Goal: Check status: Check status

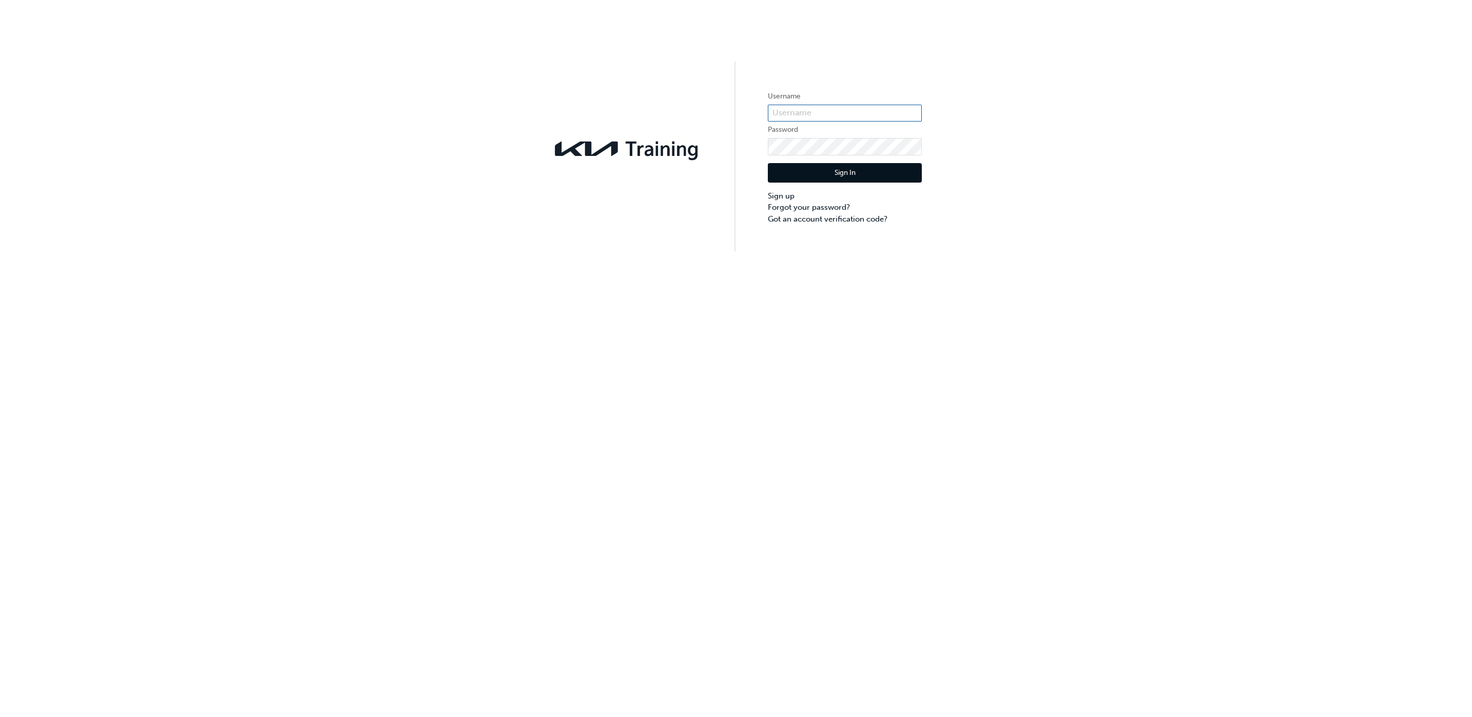
type input "KAURG368"
click at [846, 182] on button "Sign In" at bounding box center [845, 172] width 154 height 19
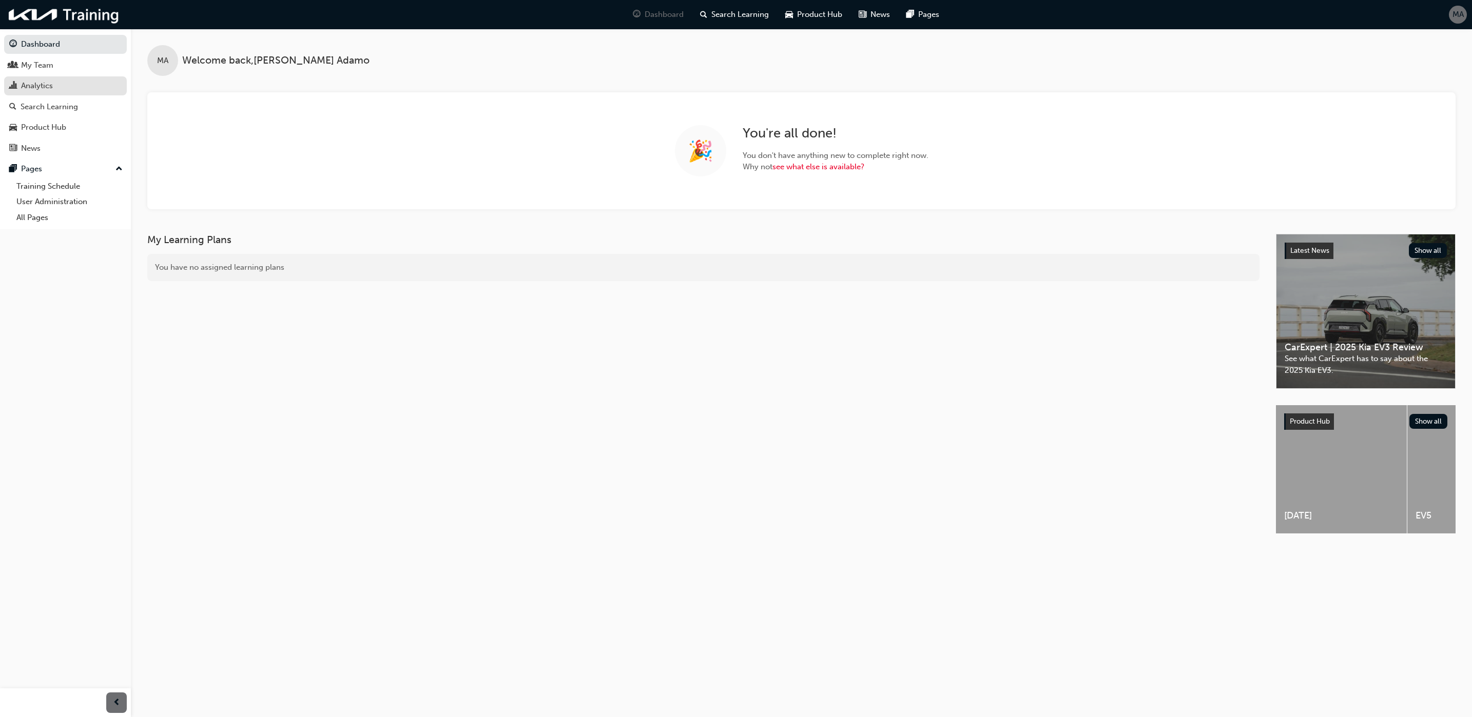
click at [45, 83] on div "Analytics" at bounding box center [37, 86] width 32 height 12
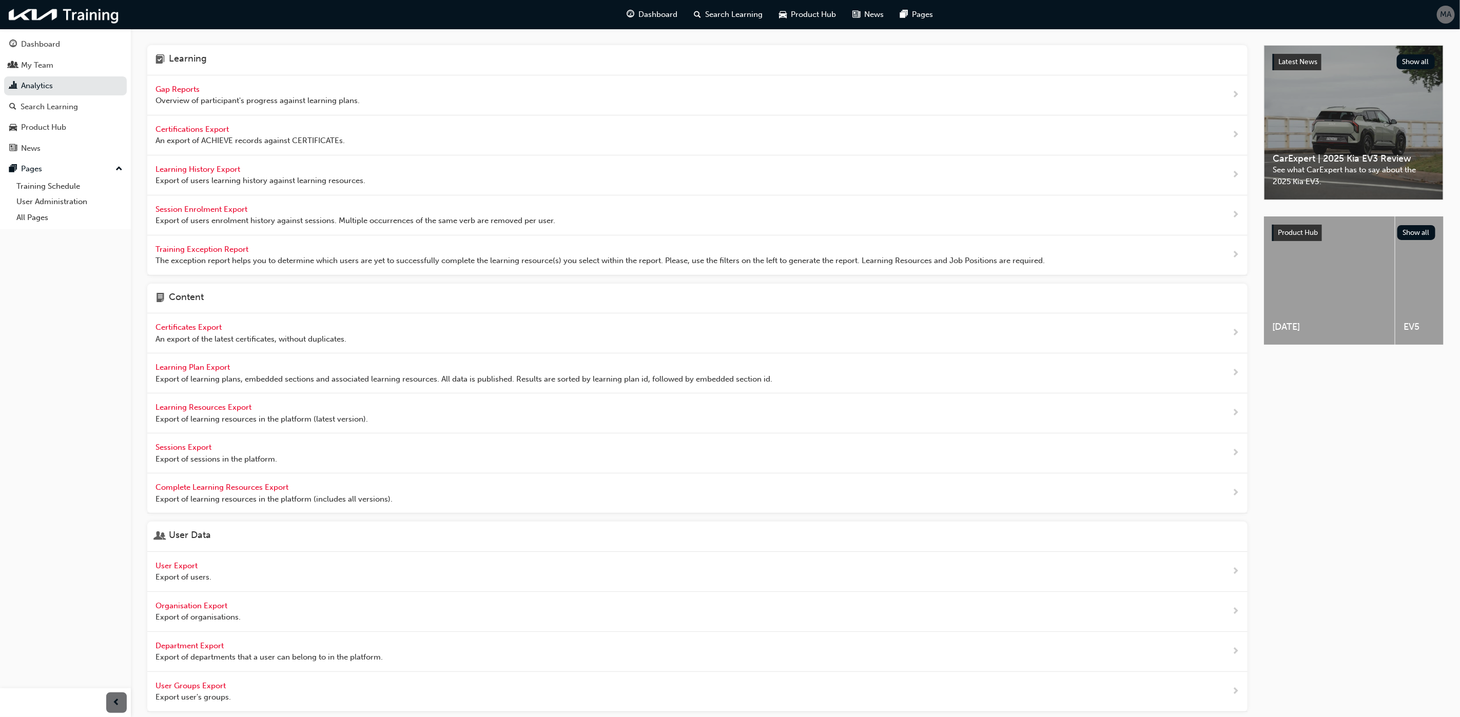
click at [194, 91] on span "Gap Reports" at bounding box center [178, 89] width 46 height 9
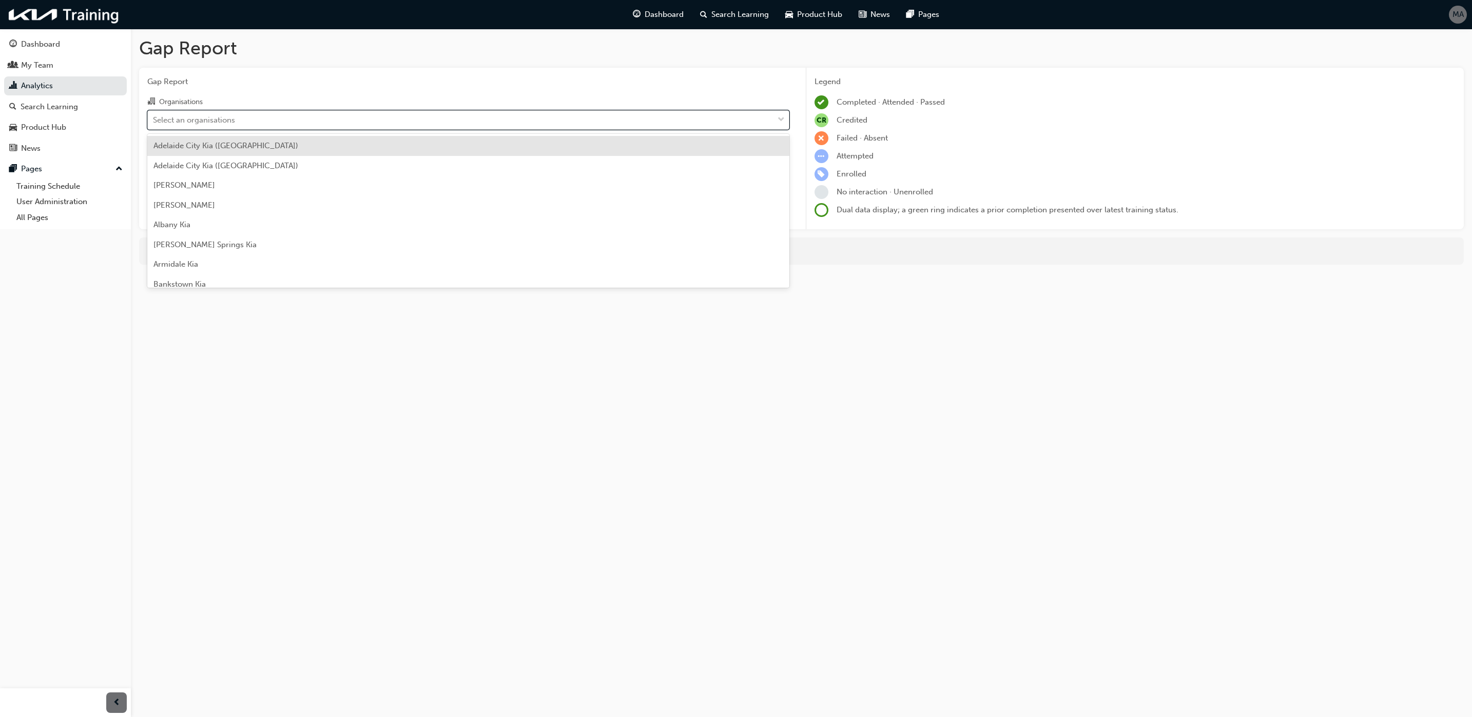
click at [225, 126] on div "Select an organisations" at bounding box center [460, 120] width 625 height 18
click at [154, 124] on input "Organisations option [GEOGRAPHIC_DATA] ([GEOGRAPHIC_DATA]) focused, 1 of 156. 1…" at bounding box center [153, 119] width 1 height 9
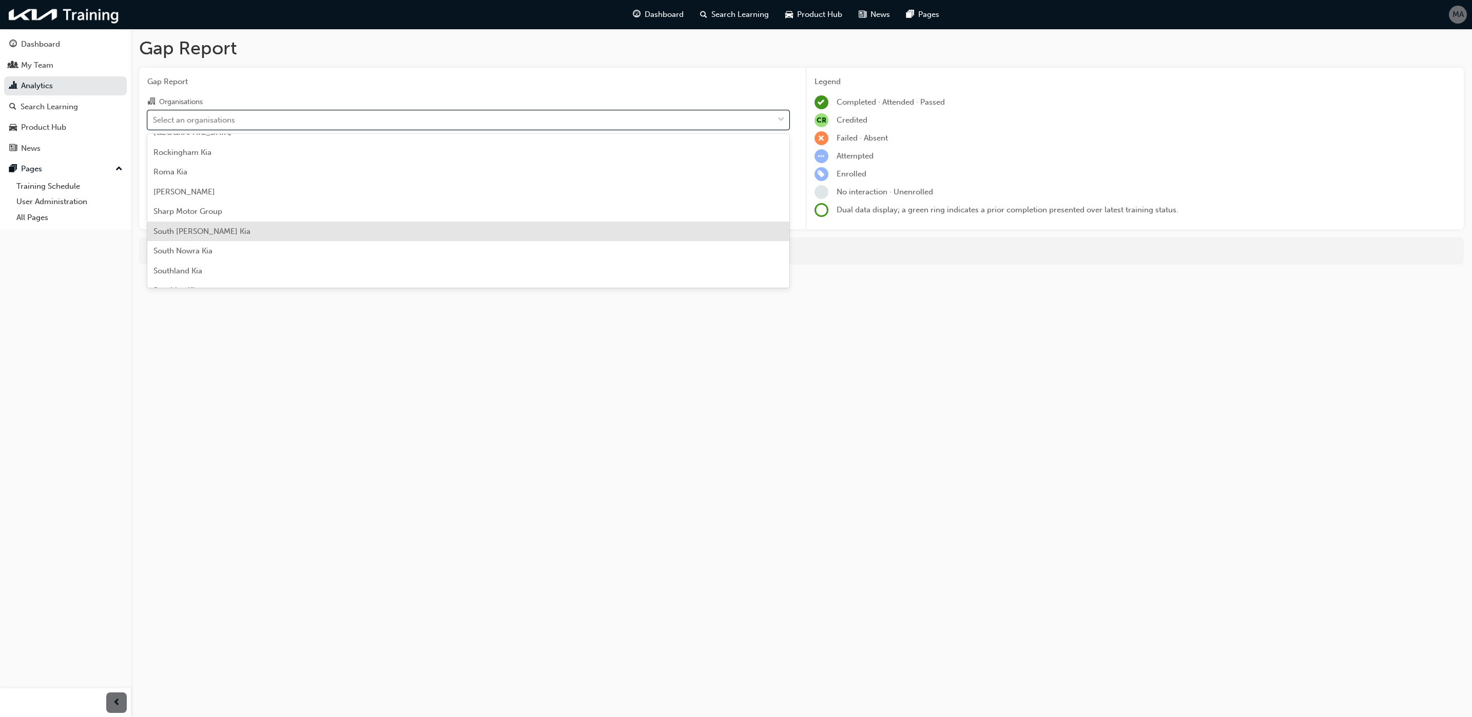
click at [201, 224] on div "South [PERSON_NAME] Kia" at bounding box center [468, 232] width 642 height 20
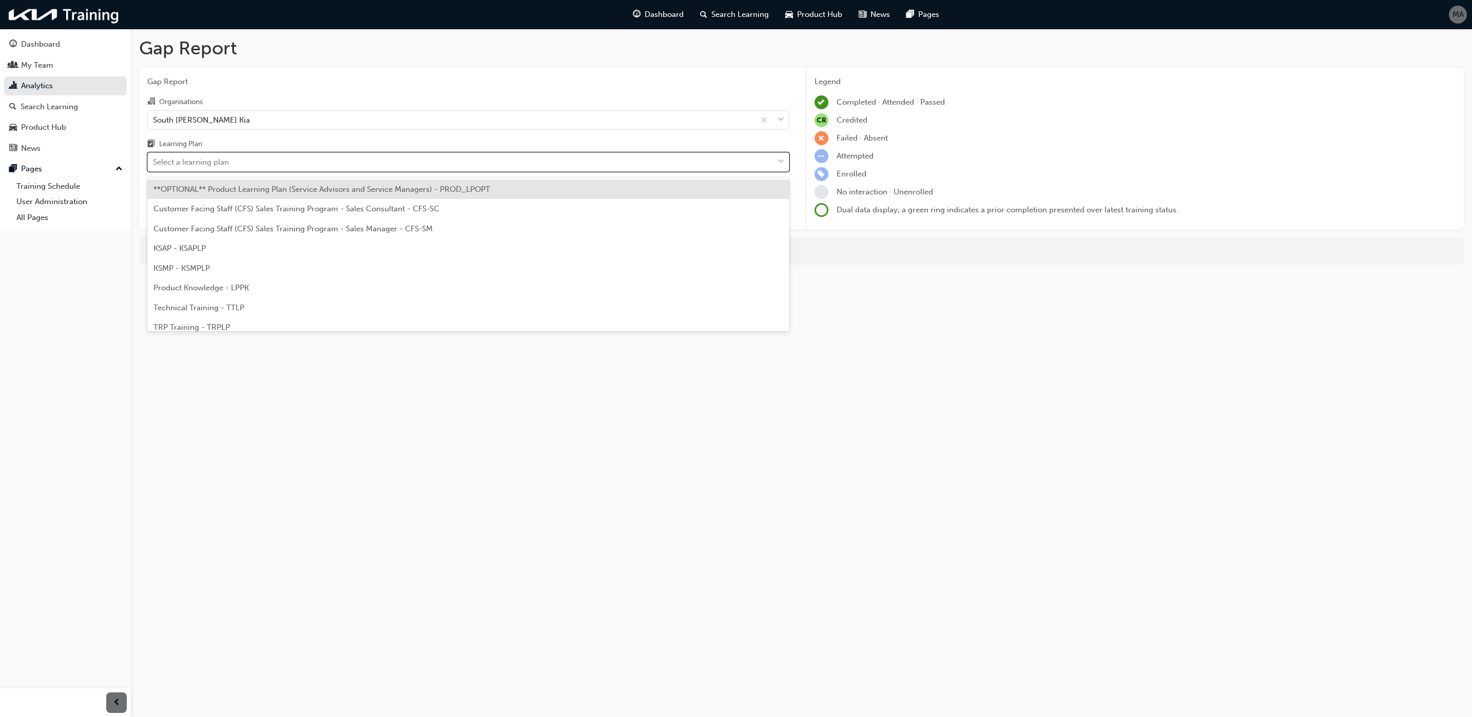
click at [258, 158] on div "Select a learning plan" at bounding box center [460, 162] width 625 height 18
click at [154, 158] on input "Learning Plan option **OPTIONAL** Product Learning Plan (Service Advisors and S…" at bounding box center [153, 162] width 1 height 9
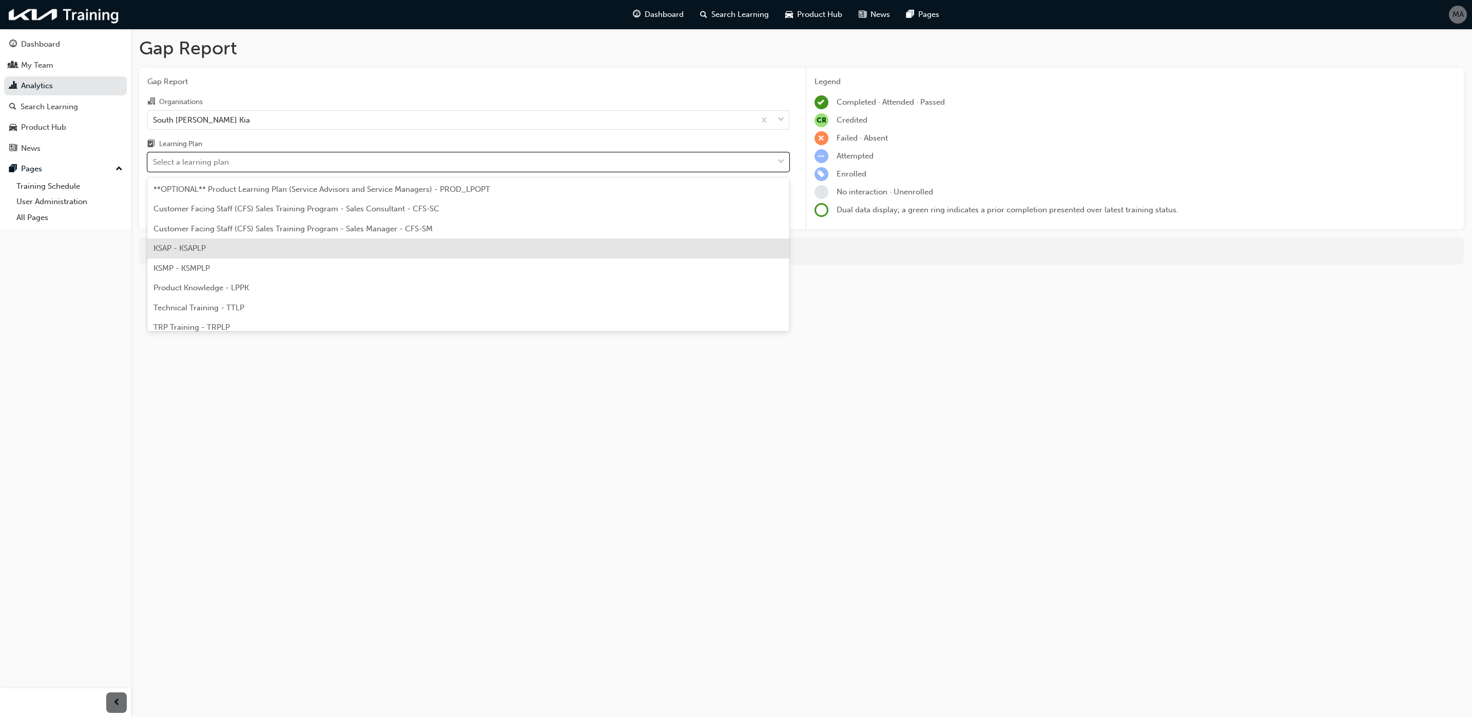
click at [248, 253] on div "KSAP - KSAPLP" at bounding box center [468, 249] width 642 height 20
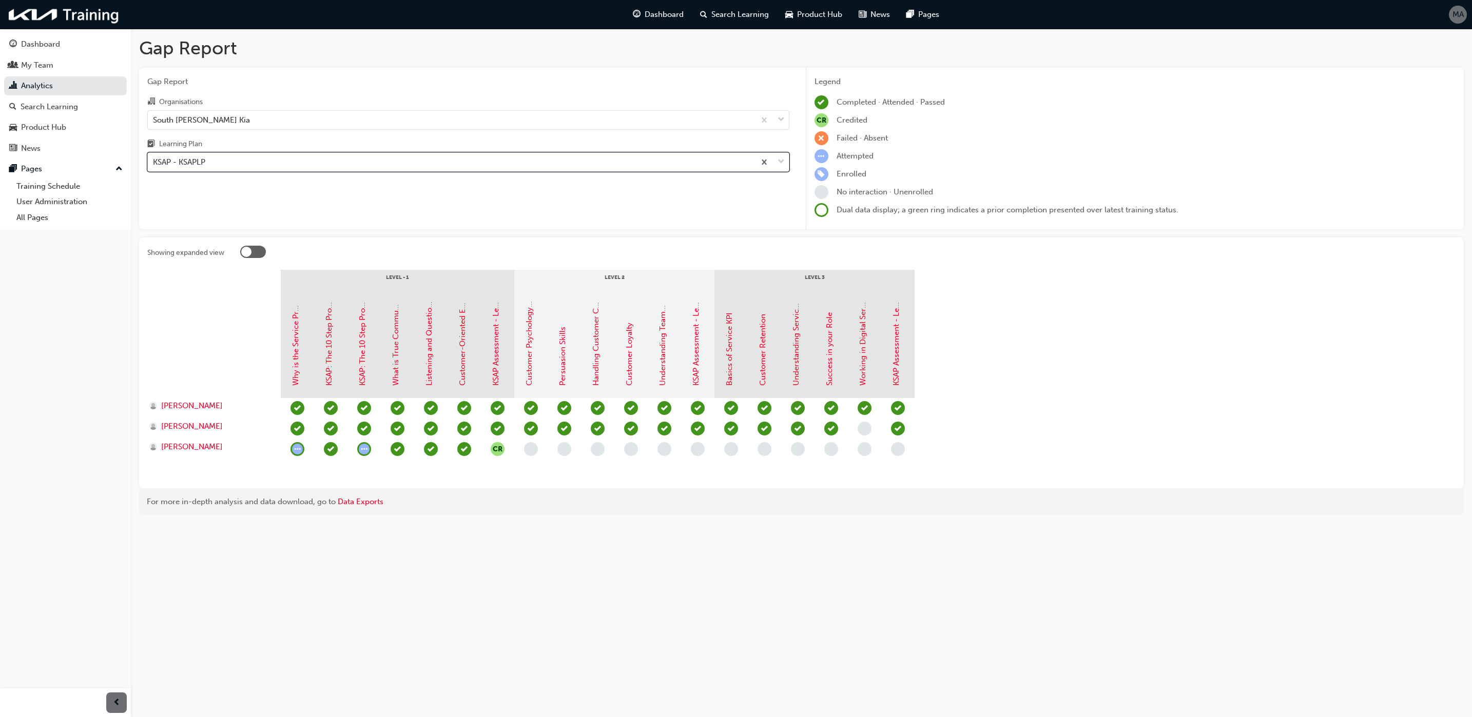
click at [232, 160] on div "KSAP - KSAPLP" at bounding box center [451, 162] width 607 height 18
click at [154, 160] on input "Learning Plan option KSAP - KSAPLP, selected. 0 results available. Select is fo…" at bounding box center [153, 162] width 1 height 9
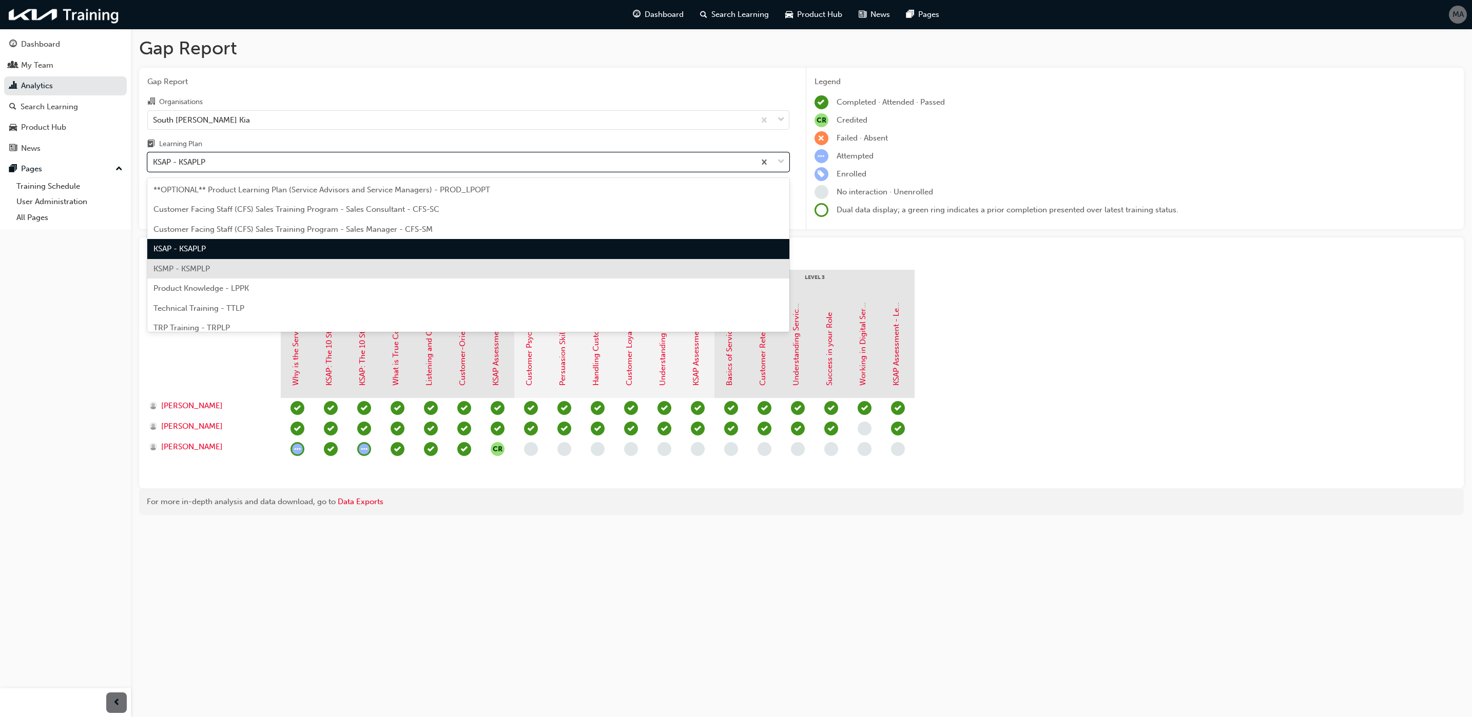
click at [201, 268] on span "KSMP - KSMPLP" at bounding box center [181, 268] width 56 height 9
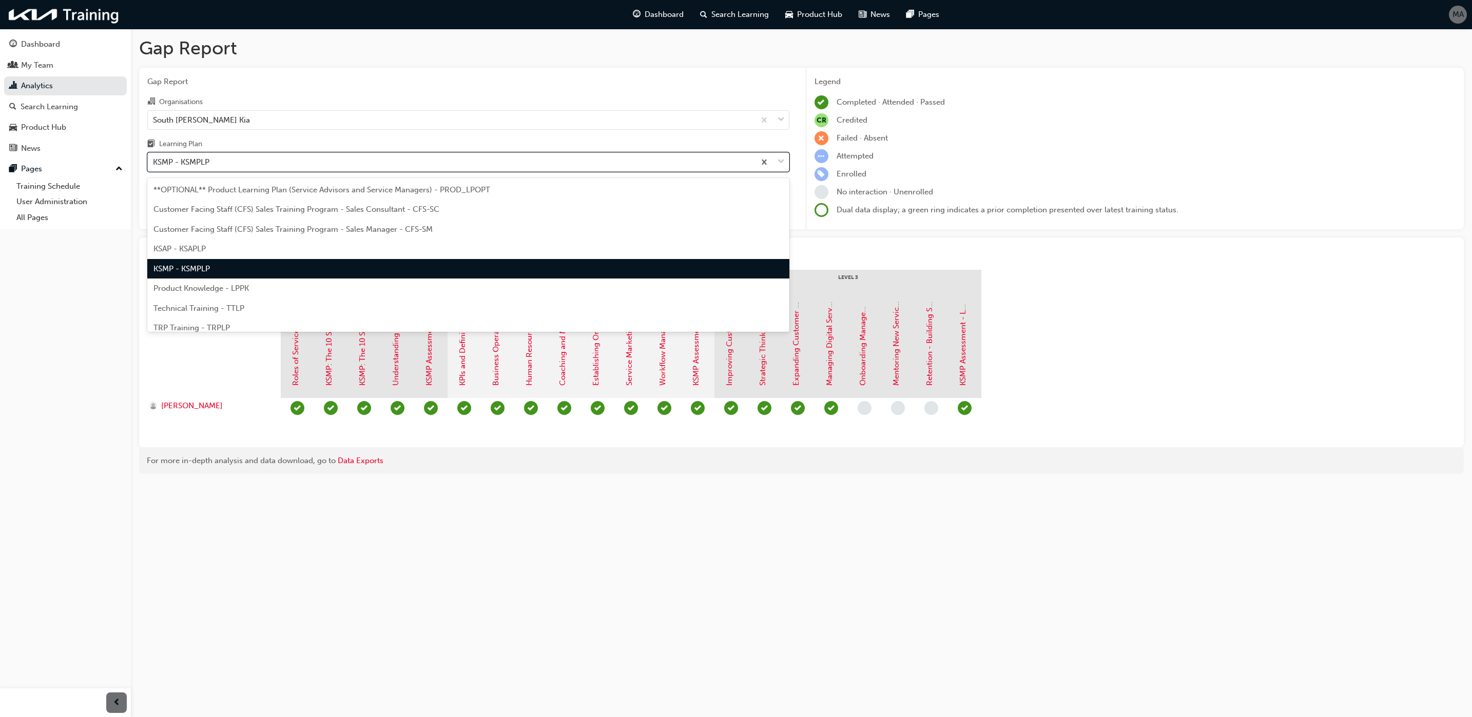
click at [300, 165] on div "KSMP - KSMPLP" at bounding box center [451, 162] width 607 height 18
click at [154, 165] on input "Learning Plan option KSMP - KSMPLP, selected. option KSMP - KSMPLP focused, 5 o…" at bounding box center [153, 162] width 1 height 9
click at [257, 325] on div "TRP Training - TRPLP" at bounding box center [468, 328] width 642 height 20
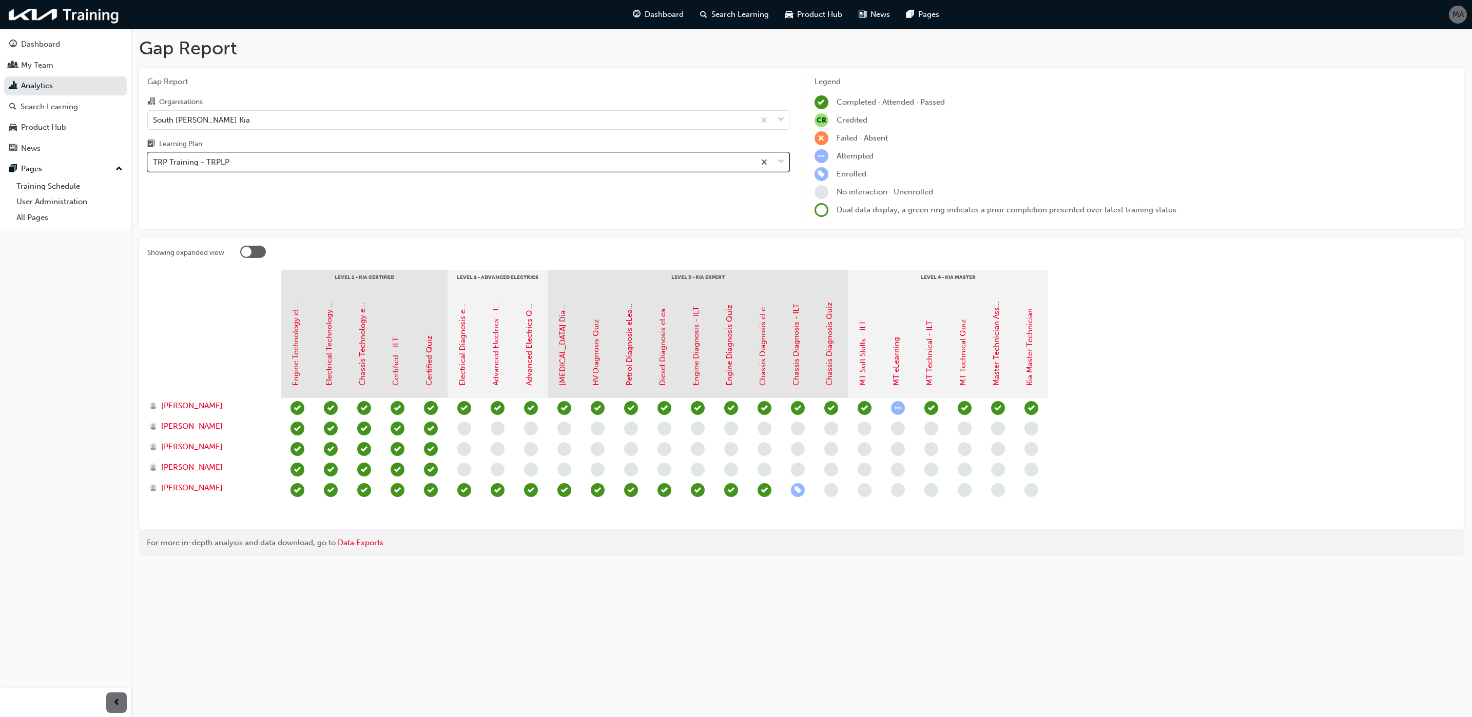
click at [288, 164] on div "TRP Training - TRPLP" at bounding box center [451, 162] width 607 height 18
click at [154, 164] on input "Learning Plan option TRP Training - TRPLP, selected. 0 results available. Selec…" at bounding box center [153, 162] width 1 height 9
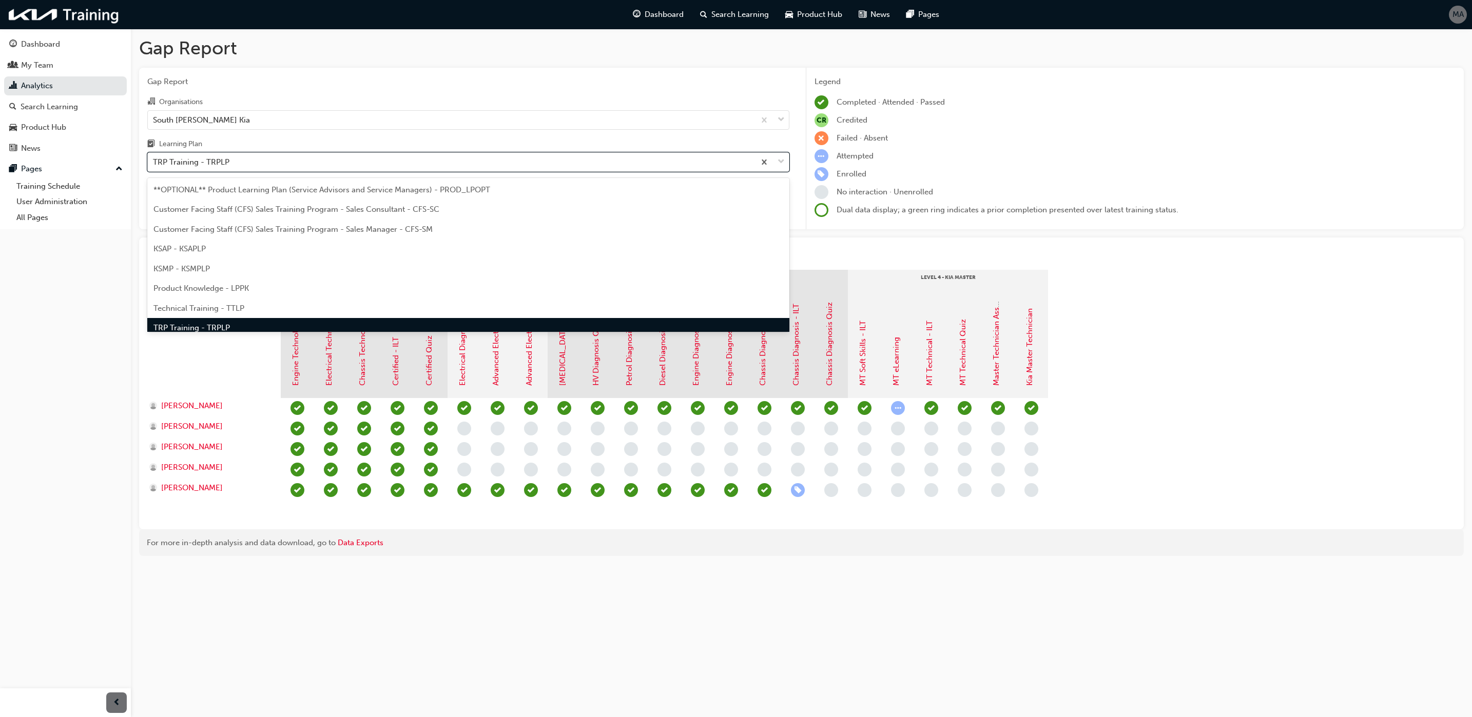
scroll to position [12, 0]
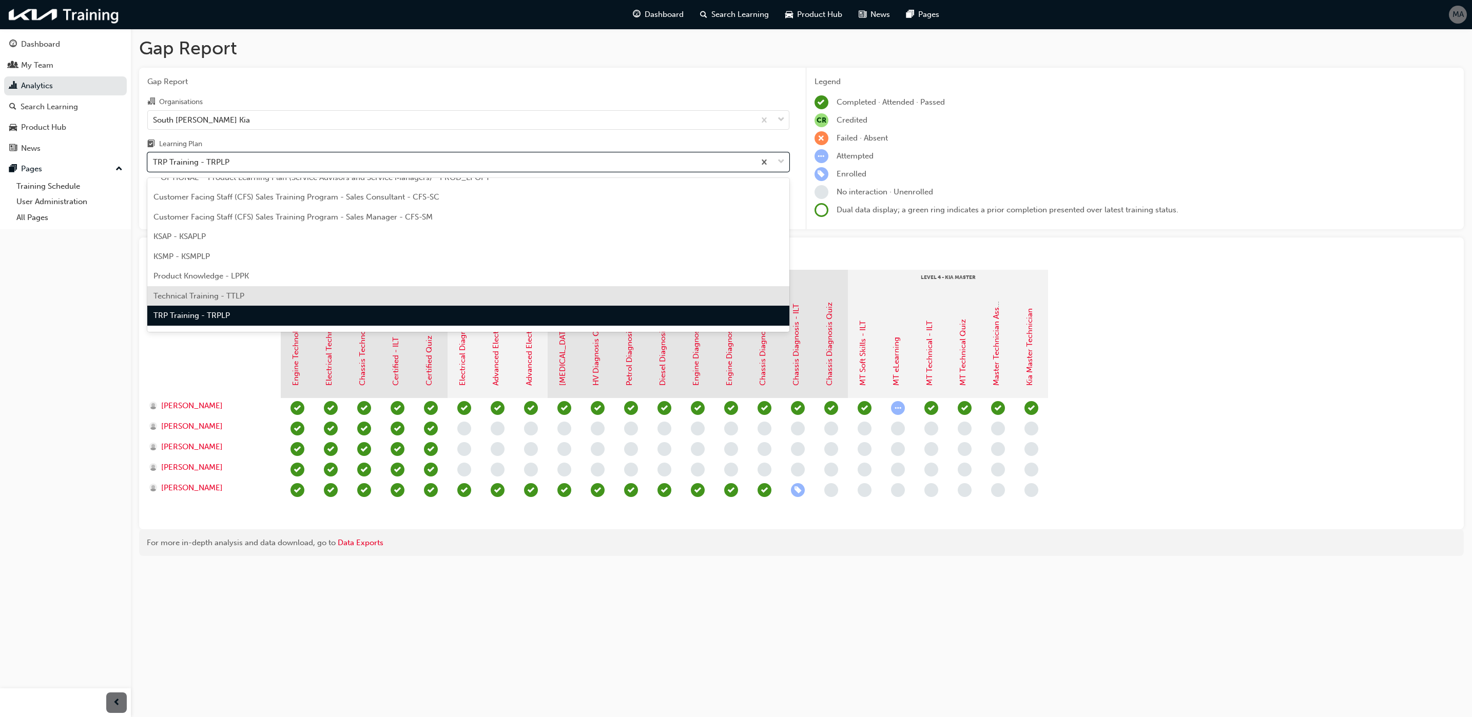
click at [240, 293] on span "Technical Training - TTLP" at bounding box center [198, 295] width 91 height 9
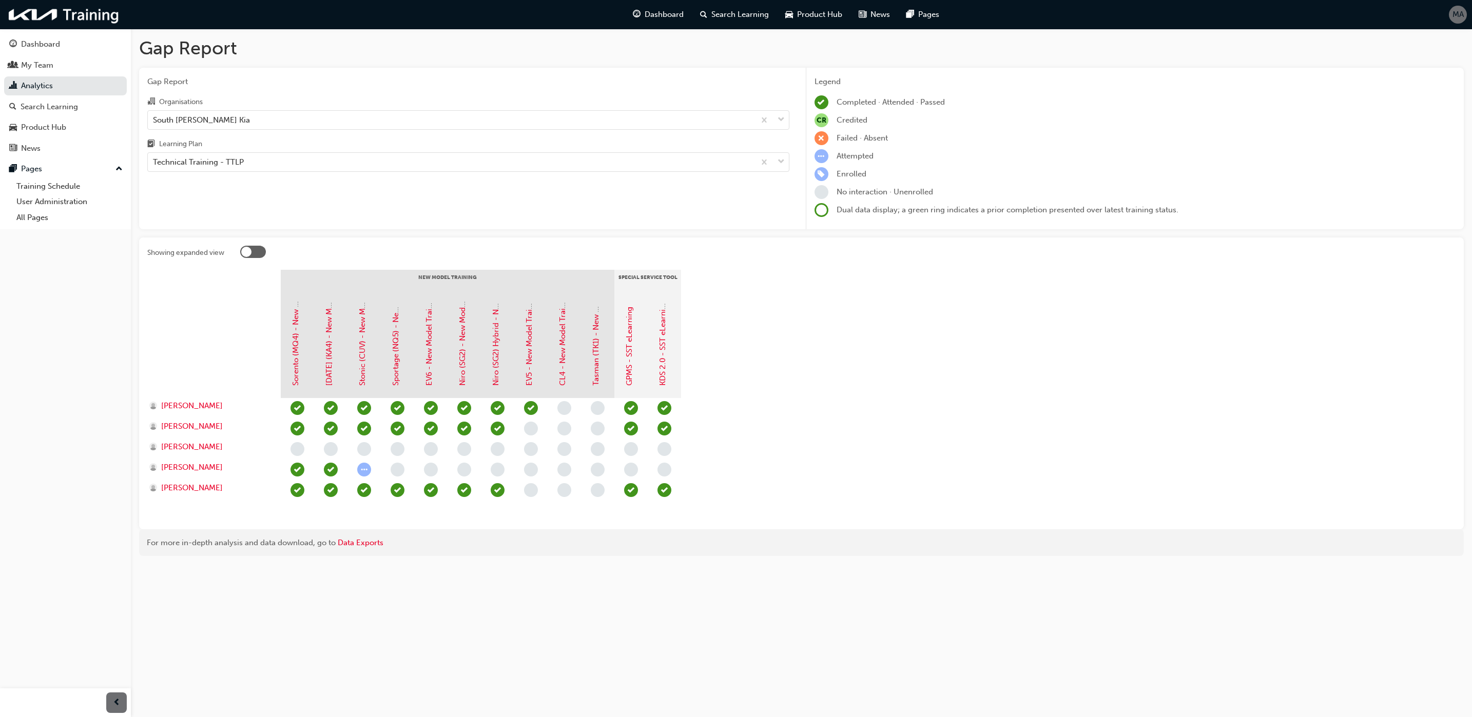
click at [238, 131] on div "Organisations South [PERSON_NAME] Kia Learning Plan Technical Training - TTLP" at bounding box center [468, 133] width 642 height 76
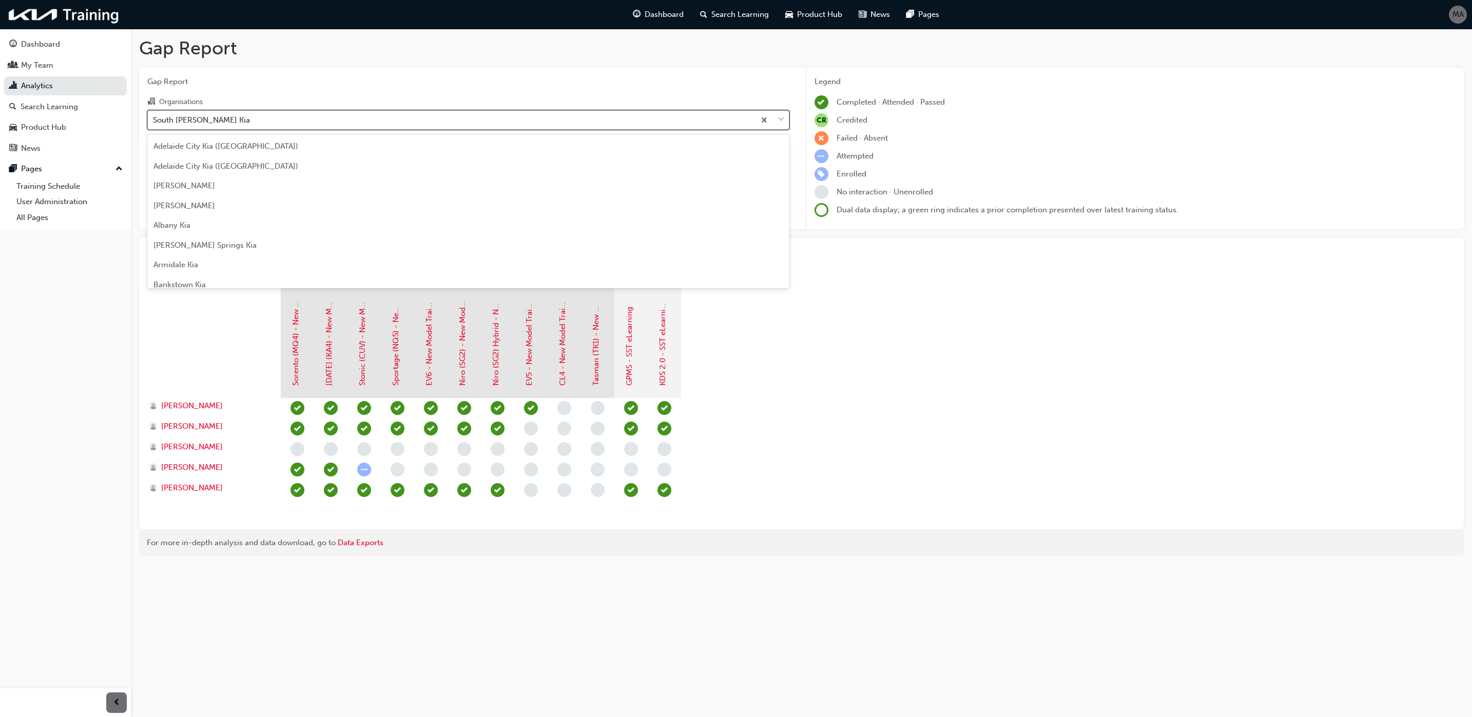
click at [238, 129] on div "South [PERSON_NAME] Kia" at bounding box center [451, 120] width 607 height 18
click at [154, 124] on input "Organisations option South [PERSON_NAME] Kia, selected. option South [PERSON_NA…" at bounding box center [153, 119] width 1 height 9
click at [200, 202] on div "Lilydale Kia" at bounding box center [468, 205] width 642 height 20
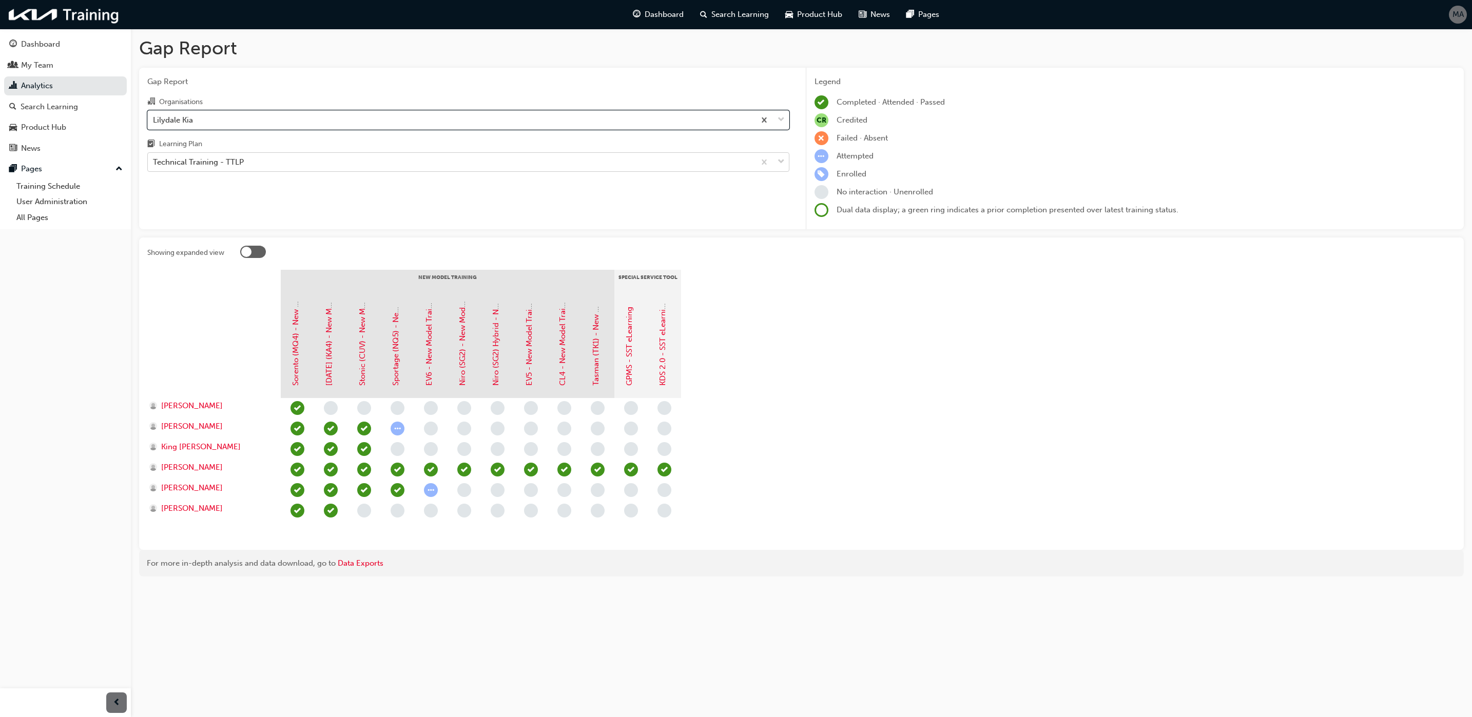
click at [242, 165] on div "Technical Training - TTLP" at bounding box center [198, 162] width 91 height 12
click at [154, 165] on input "Learning Plan Technical Training - TTLP" at bounding box center [153, 162] width 1 height 9
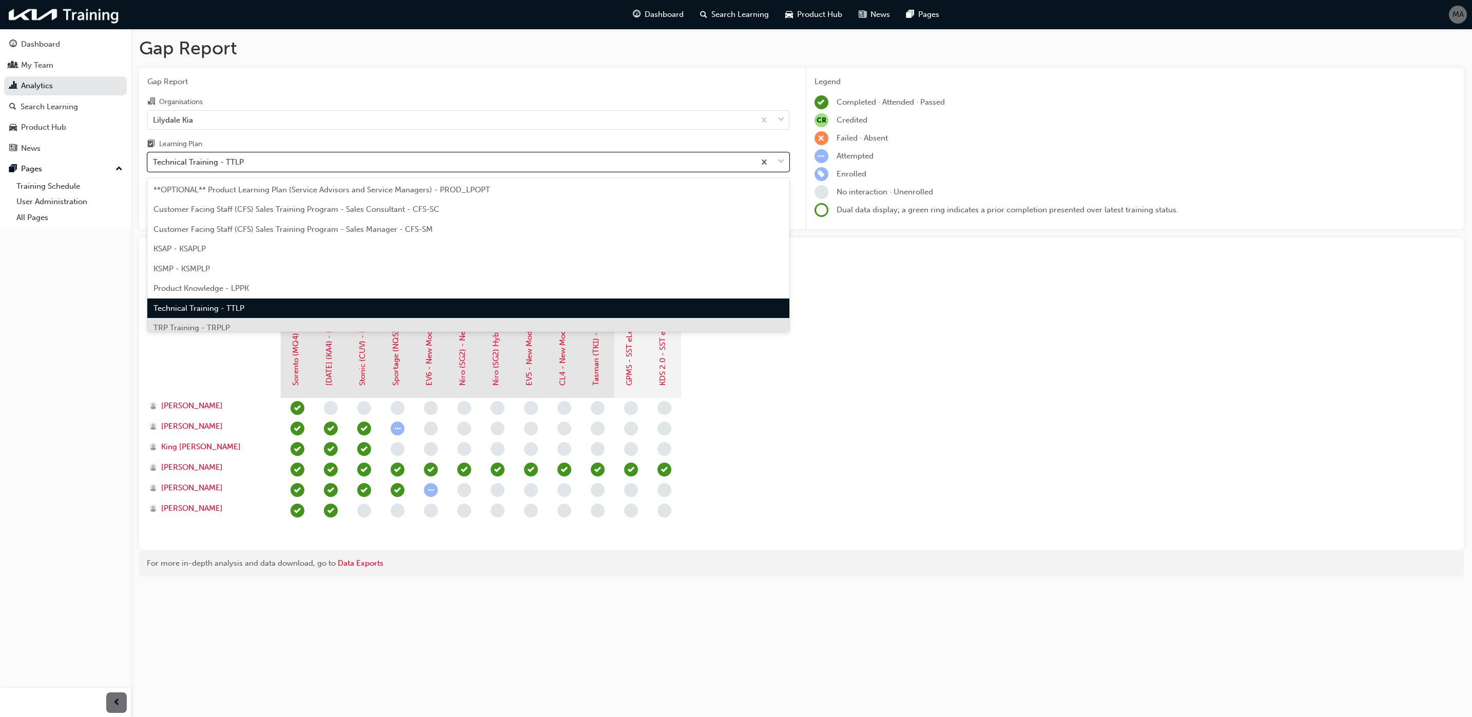
click at [223, 325] on span "TRP Training - TRPLP" at bounding box center [191, 327] width 76 height 9
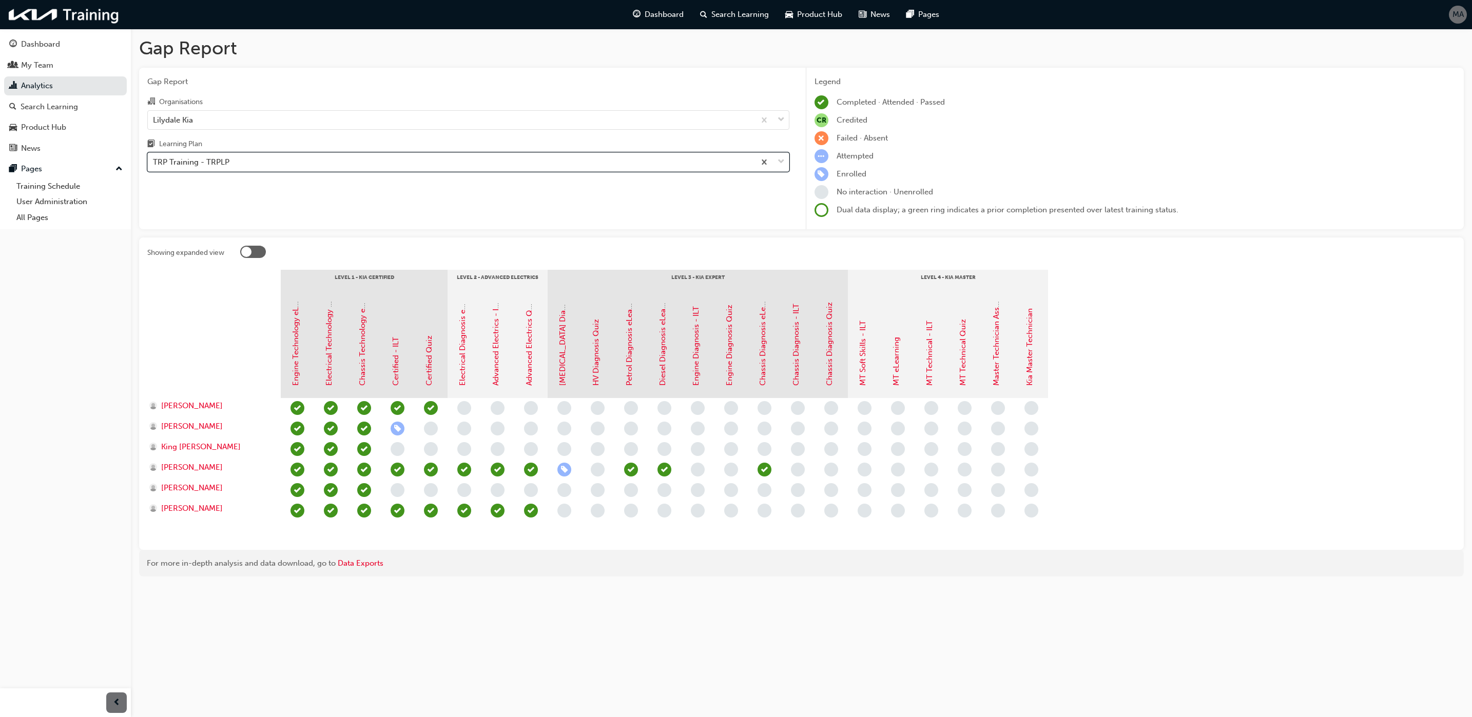
click at [252, 163] on div "TRP Training - TRPLP" at bounding box center [451, 162] width 607 height 18
click at [154, 163] on input "Learning Plan option TRP Training - TRPLP, selected. 0 results available. Selec…" at bounding box center [153, 162] width 1 height 9
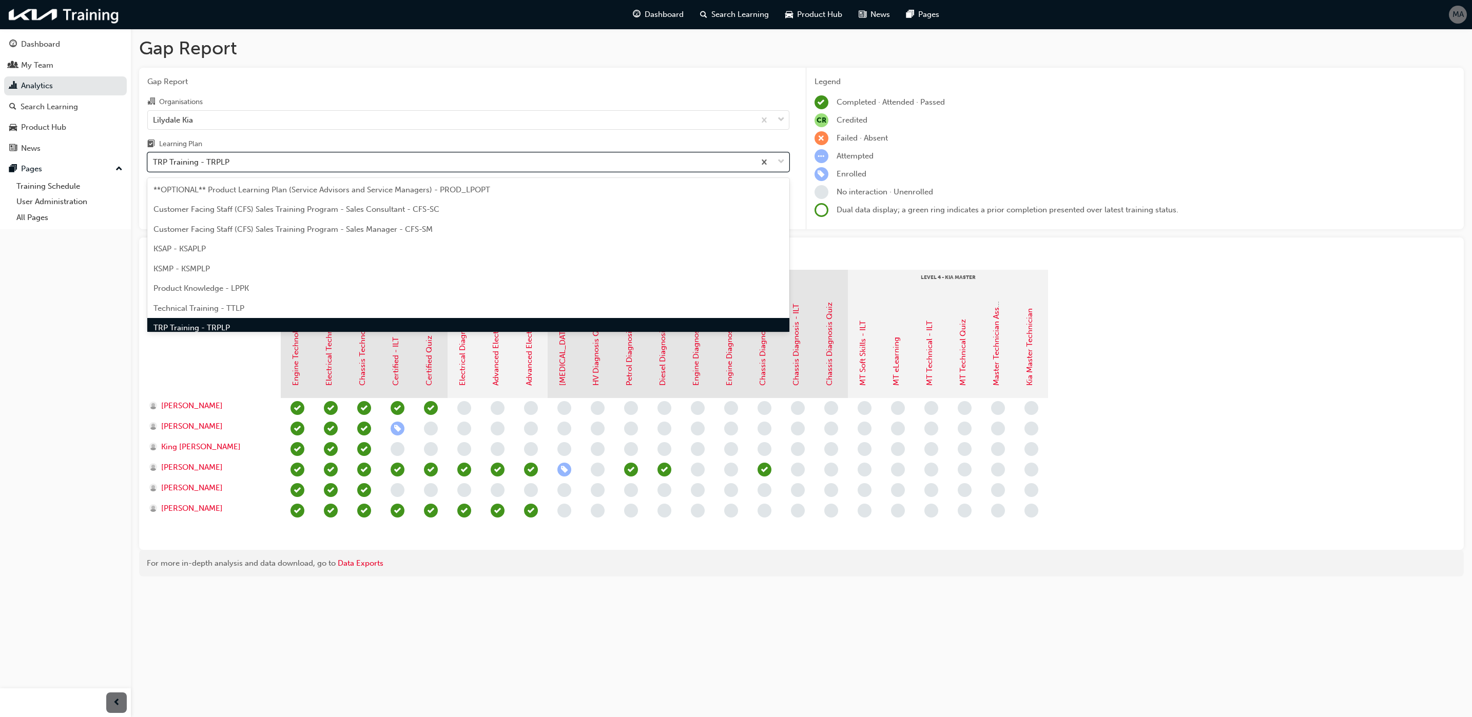
scroll to position [12, 0]
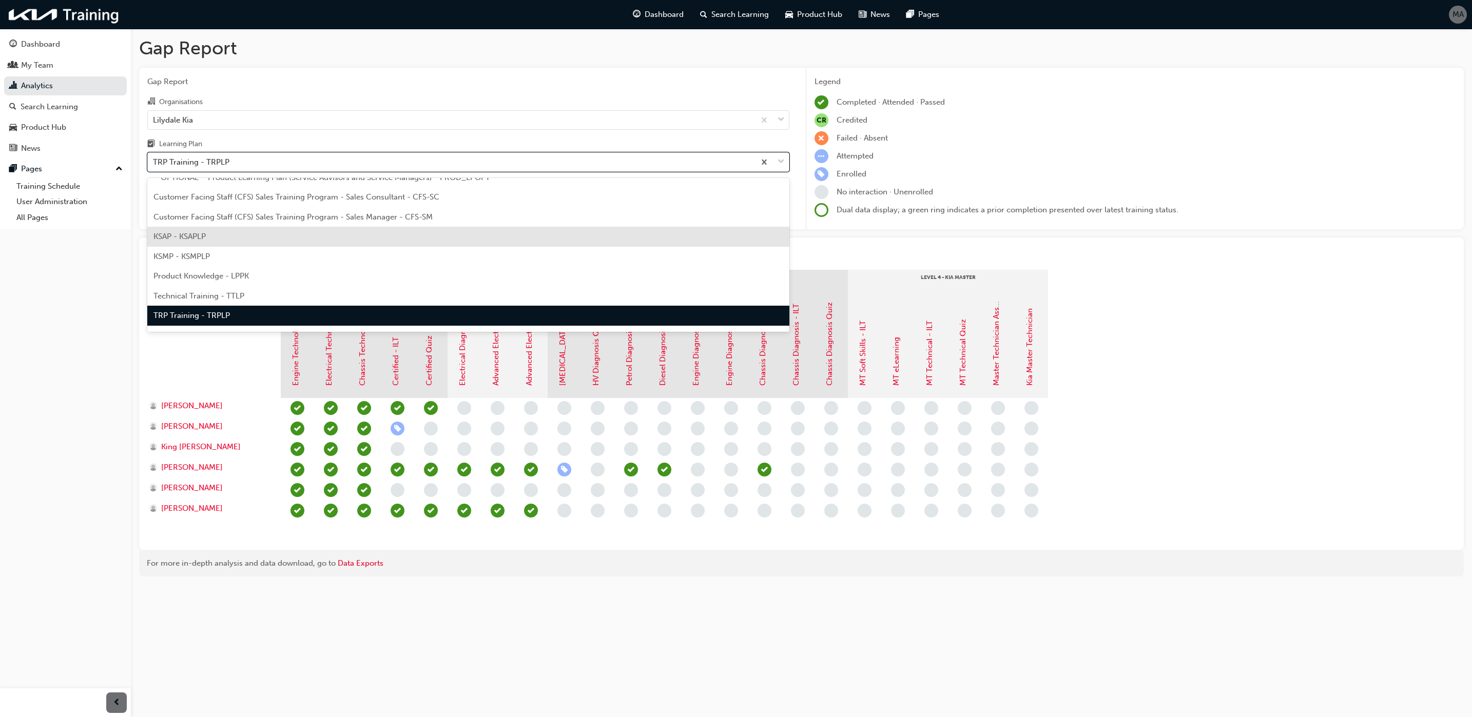
click at [222, 238] on div "KSAP - KSAPLP" at bounding box center [468, 237] width 642 height 20
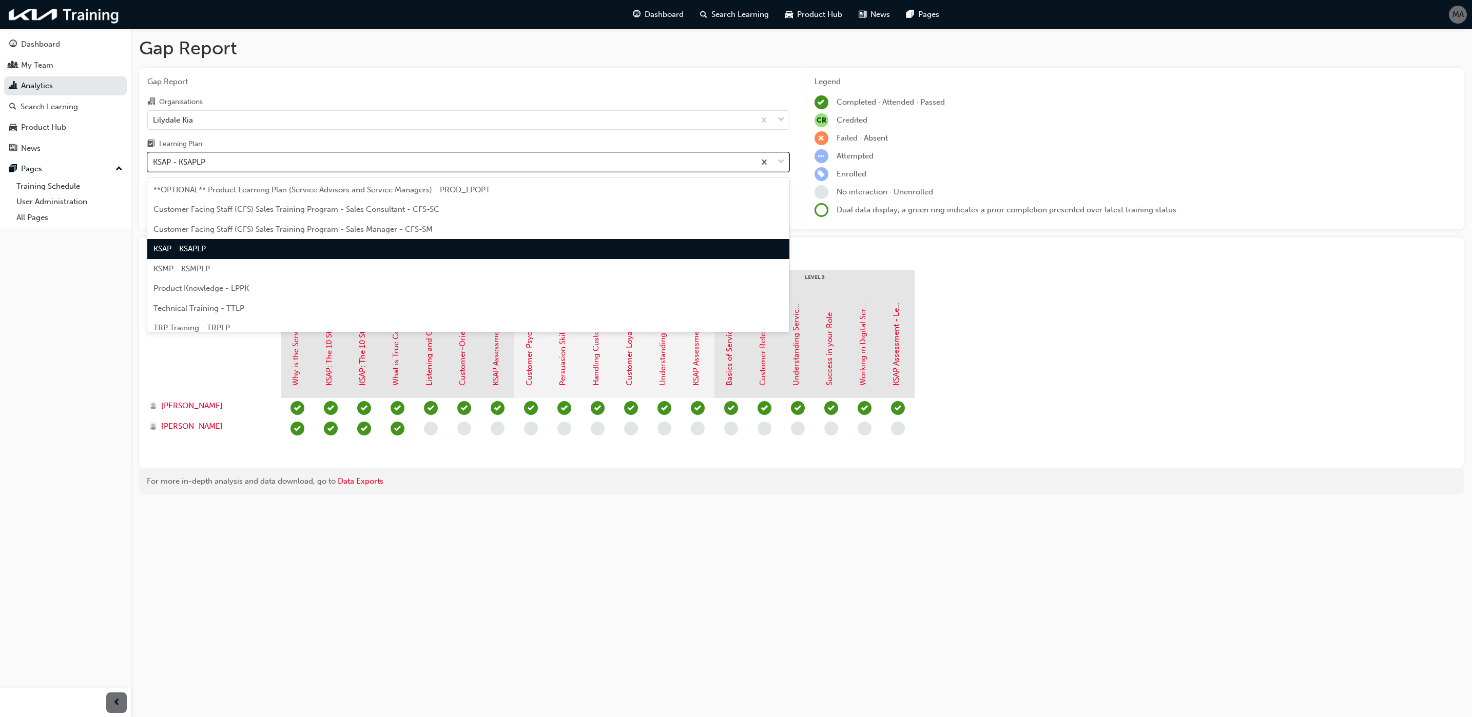
click at [228, 166] on div "KSAP - KSAPLP" at bounding box center [451, 162] width 607 height 18
click at [154, 166] on input "Learning Plan option KSAP - KSAPLP, selected. option KSAP - KSAPLP focused, 4 o…" at bounding box center [153, 162] width 1 height 9
click at [526, 268] on div "KSMP - KSMPLP" at bounding box center [468, 269] width 642 height 20
